Goal: Transaction & Acquisition: Purchase product/service

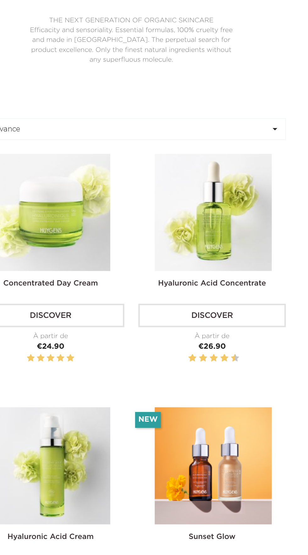
scroll to position [244, 0]
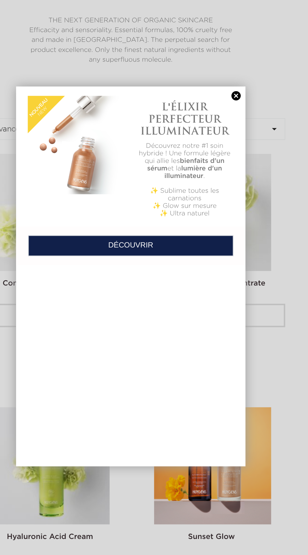
click at [165, 257] on link "DÉCOUVRIR" at bounding box center [154, 257] width 138 height 14
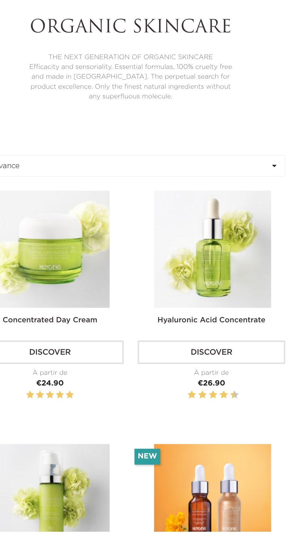
scroll to position [114, 0]
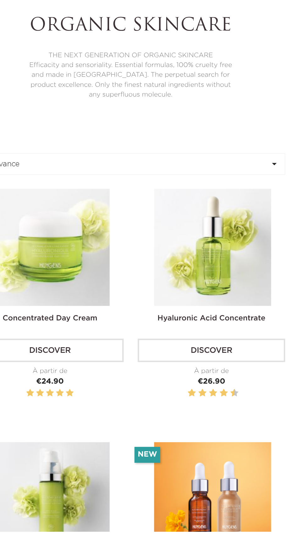
click at [115, 466] on label at bounding box center [113, 462] width 5 height 8
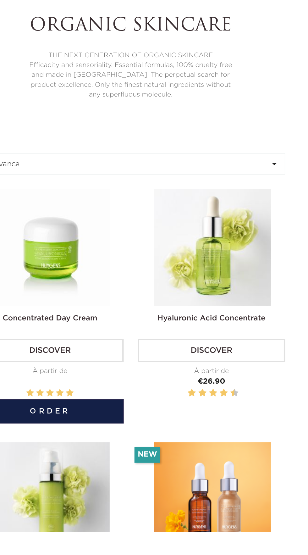
click at [182, 316] on button "Relevance " at bounding box center [154, 308] width 208 height 14
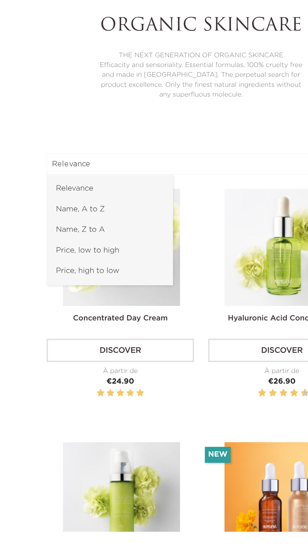
click at [123, 443] on div at bounding box center [154, 277] width 308 height 555
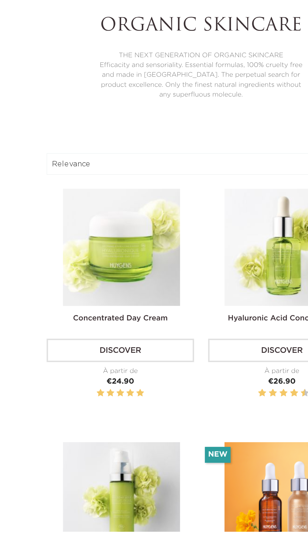
click at [0, 0] on img at bounding box center [0, 0] width 0 height 0
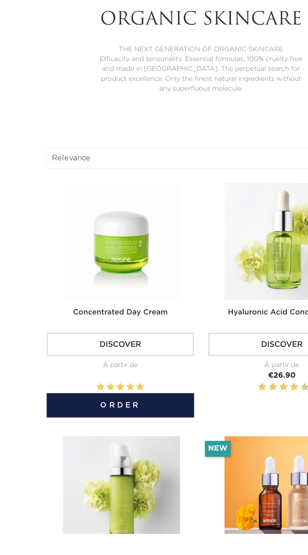
scroll to position [177, 0]
